Goal: Find specific page/section: Find specific page/section

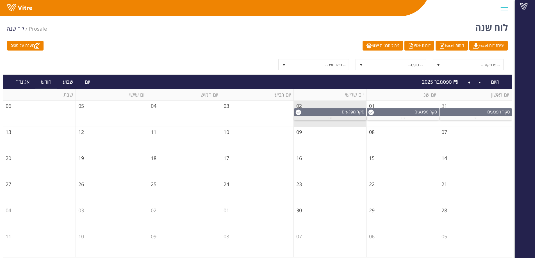
click at [331, 118] on span "..." at bounding box center [330, 117] width 4 height 6
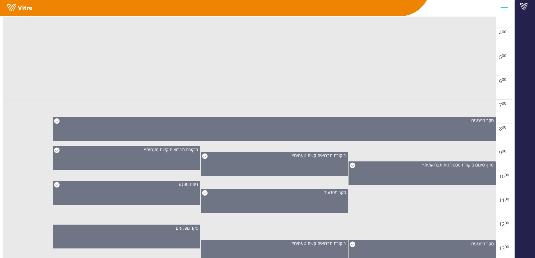
scroll to position [253, 0]
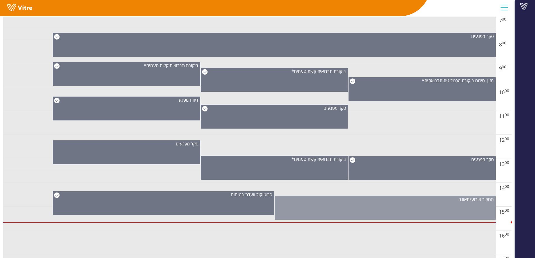
click at [305, 212] on div "תחקיר אירוע/תאונה" at bounding box center [385, 208] width 221 height 24
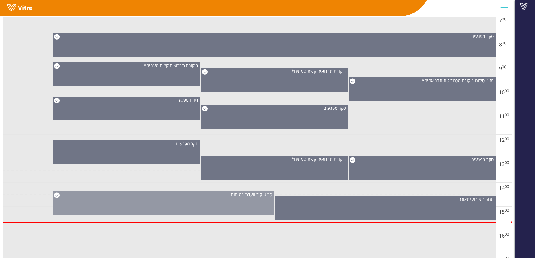
click at [250, 206] on div "פרוטוקול וועדת בטיחות" at bounding box center [163, 203] width 221 height 24
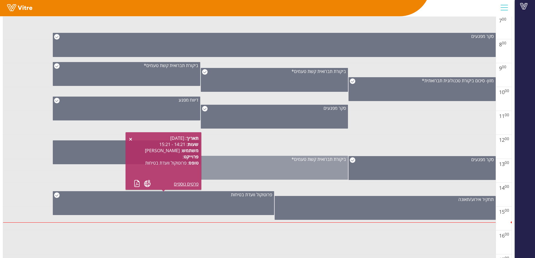
click at [270, 174] on div "ביקורת תברואית קשת טעמים*" at bounding box center [274, 168] width 147 height 24
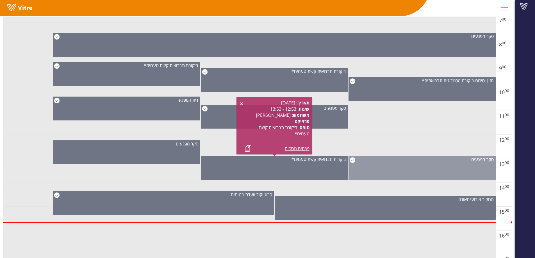
click at [417, 173] on div "סקר מפגעים" at bounding box center [422, 168] width 147 height 24
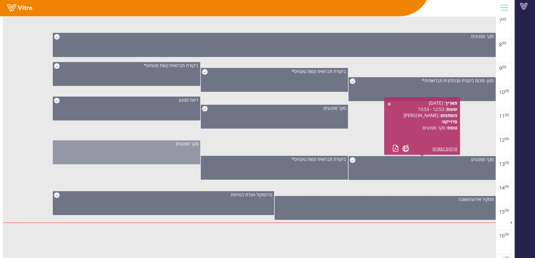
click at [137, 150] on div "סקר מפגעים" at bounding box center [126, 152] width 147 height 24
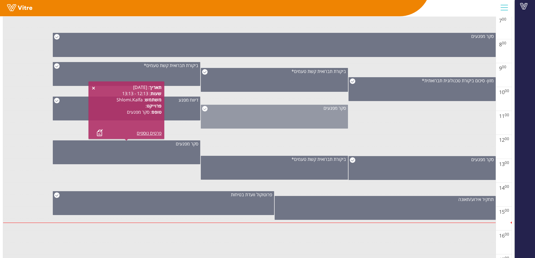
click at [238, 118] on div "סקר מפגעים" at bounding box center [274, 117] width 147 height 24
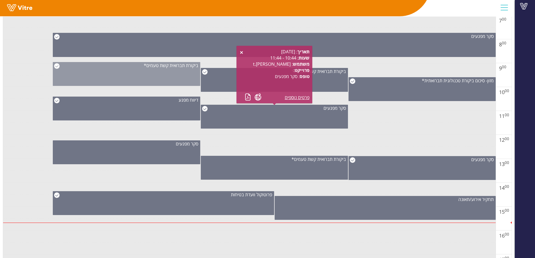
click at [171, 75] on div "ביקורת תברואית קשת טעמים*" at bounding box center [126, 74] width 147 height 24
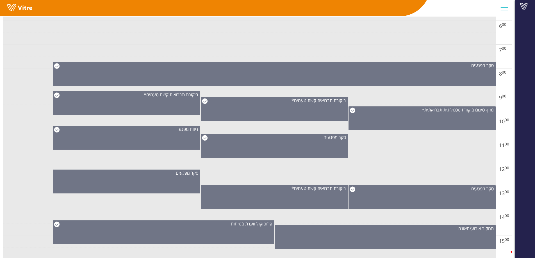
scroll to position [169, 0]
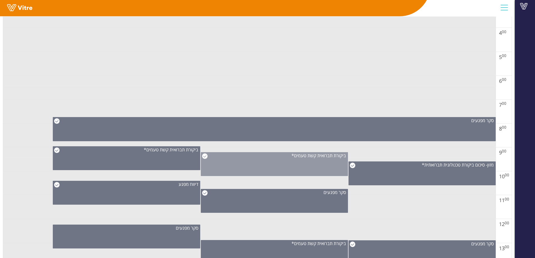
click at [275, 160] on div "ביקורת תברואית קשת טעמים*" at bounding box center [274, 164] width 147 height 24
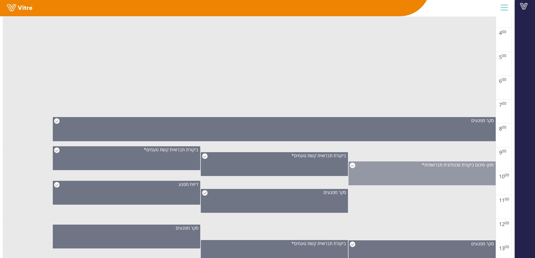
click at [417, 179] on div "מזון- סיכום ביקורת טכנולוגית תברואתית*" at bounding box center [422, 174] width 147 height 24
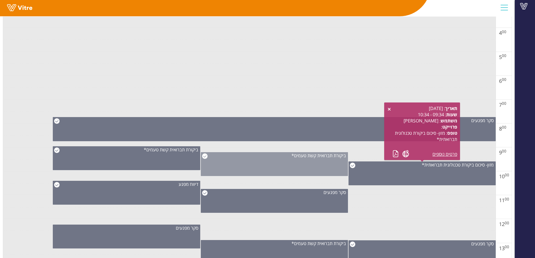
click at [333, 163] on div "ביקורת תברואית קשת טעמים*" at bounding box center [274, 164] width 147 height 24
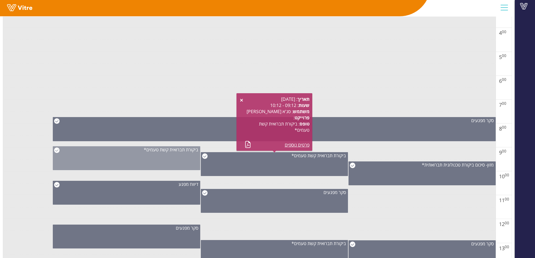
click at [161, 160] on div "ביקורת תברואית קשת טעמים*" at bounding box center [126, 158] width 147 height 24
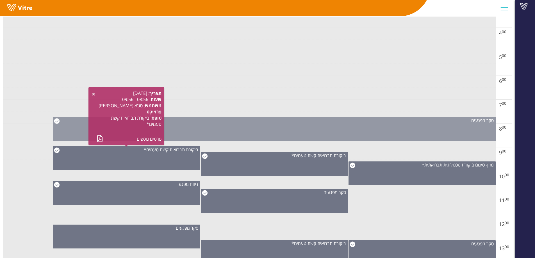
click at [238, 133] on div "סקר מפגעים" at bounding box center [274, 129] width 443 height 24
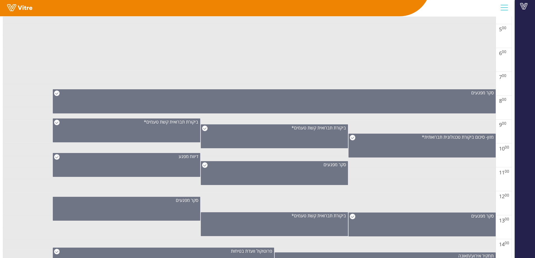
scroll to position [112, 0]
